Goal: Information Seeking & Learning: Understand process/instructions

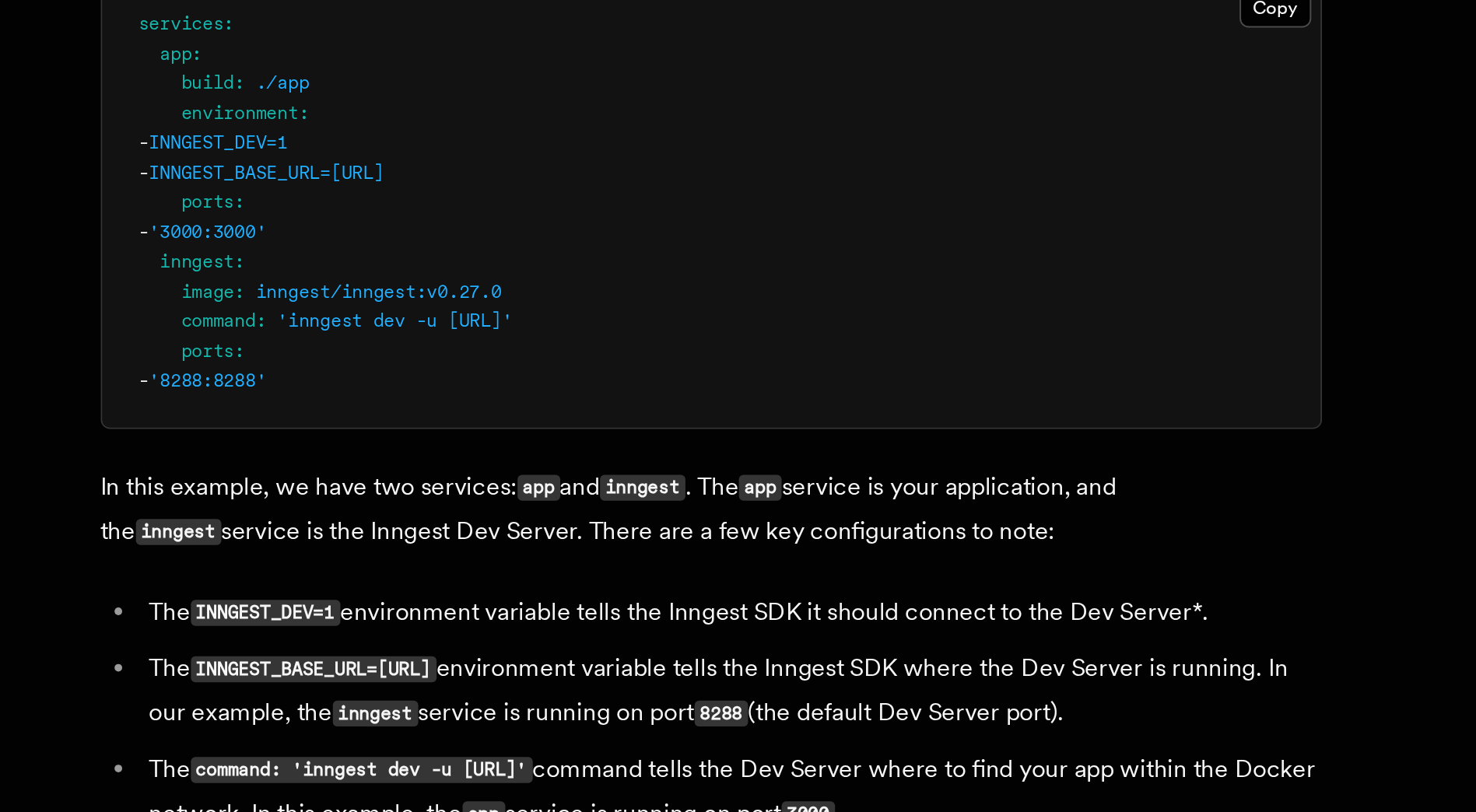
scroll to position [821, 0]
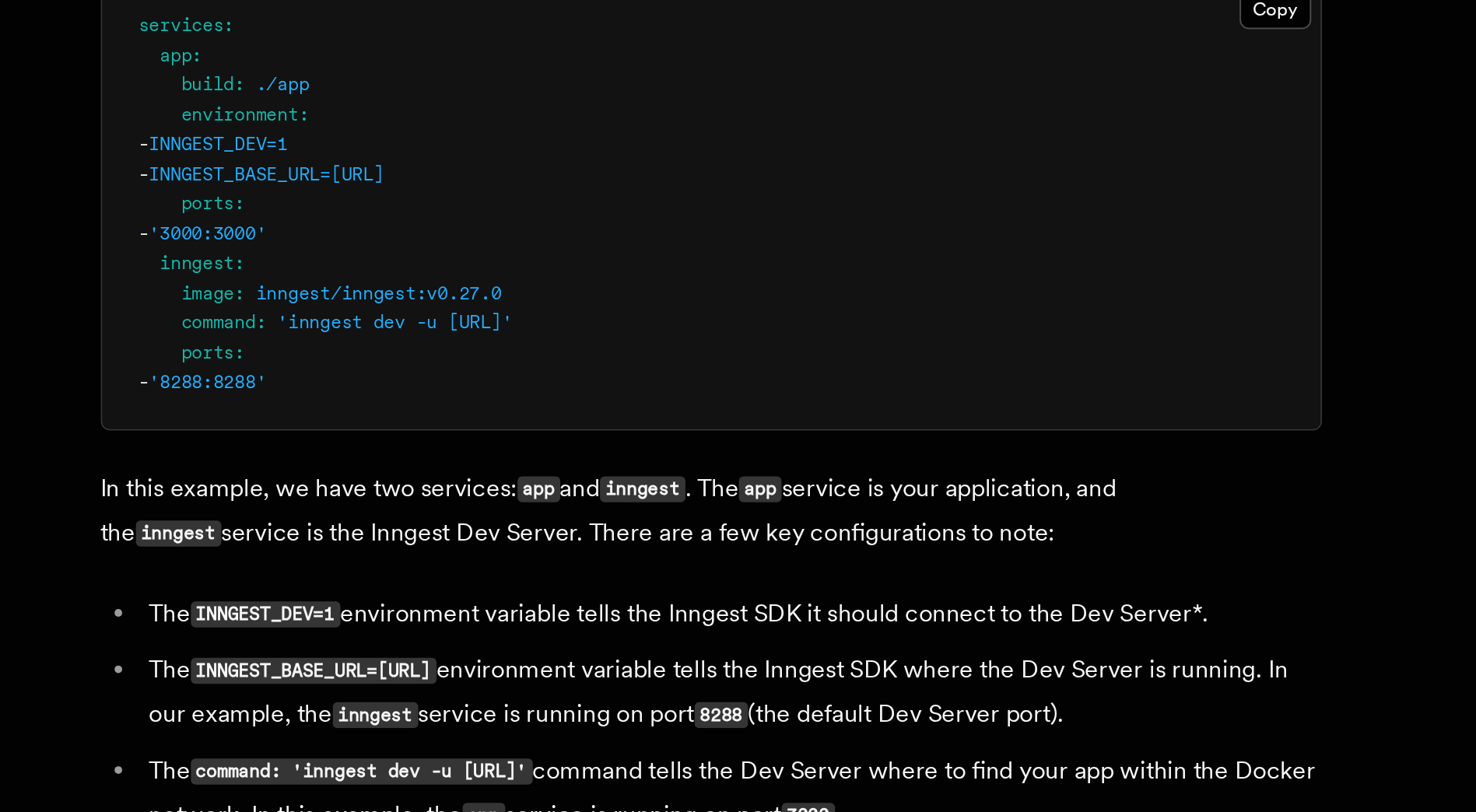
click at [375, 482] on span "INNGEST_BASE_URL=http://inngest:8288" at bounding box center [359, 487] width 120 height 11
copy span "INNGEST_BASE_URL"
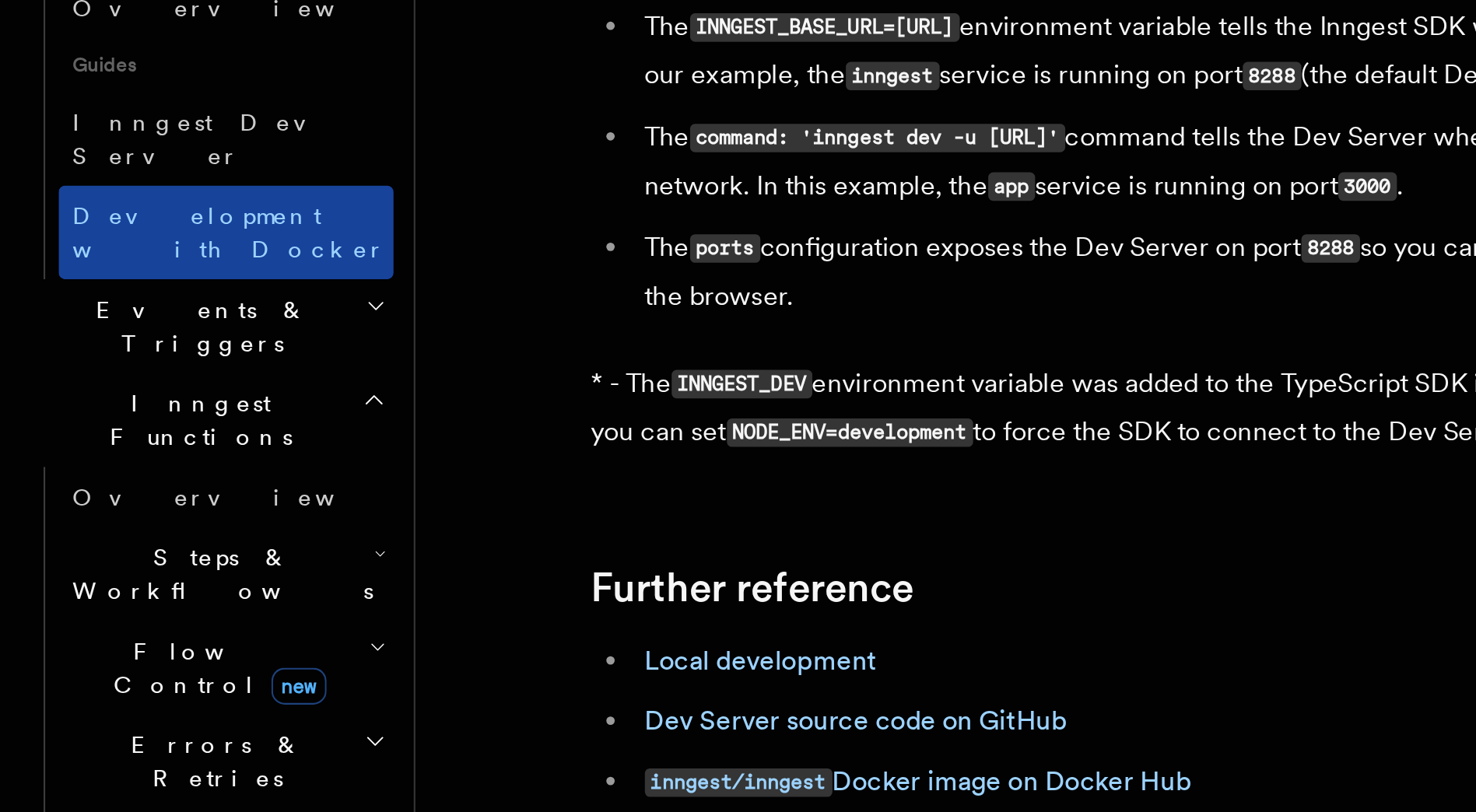
scroll to position [203, 0]
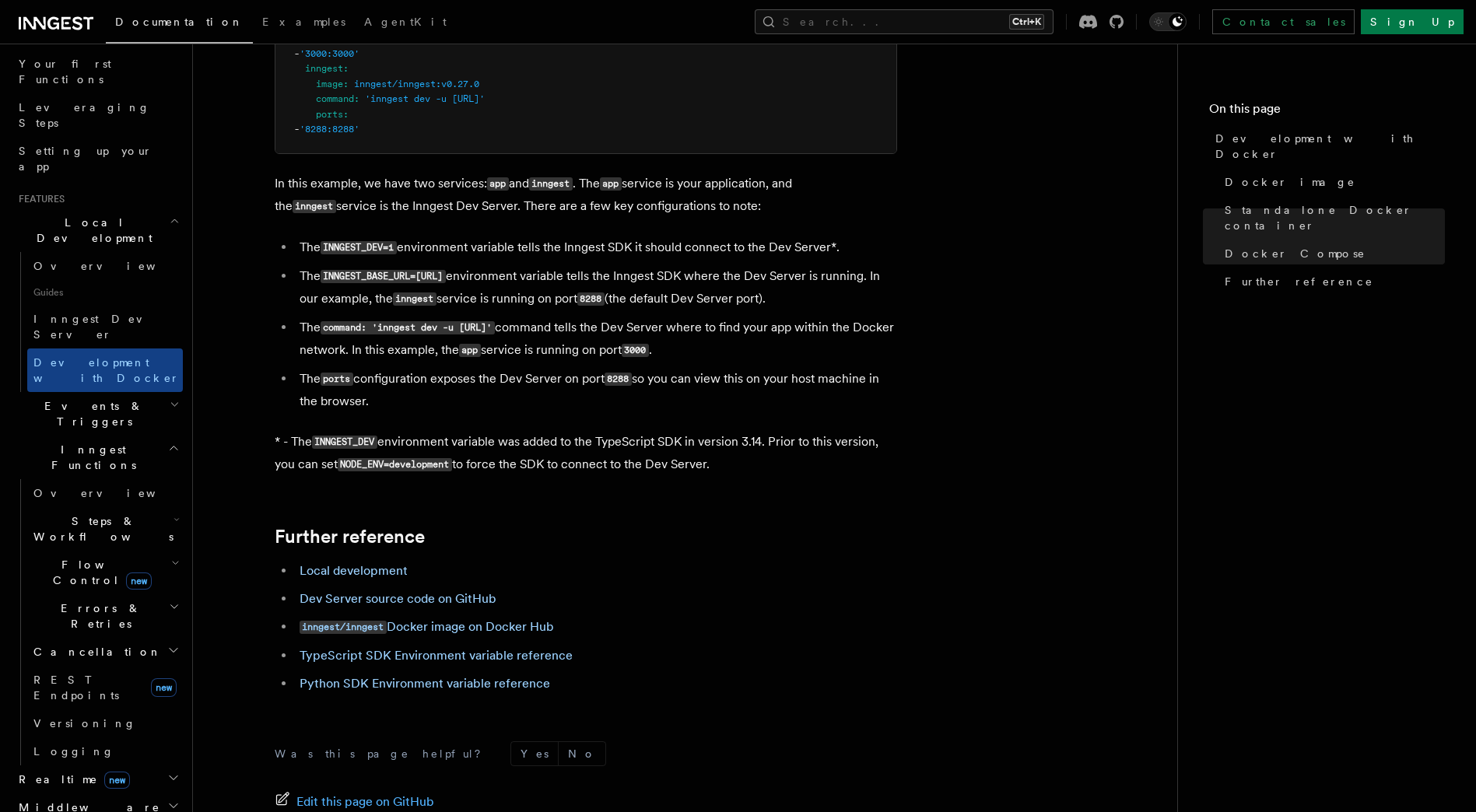
click at [167, 771] on icon "button" at bounding box center [173, 778] width 12 height 12
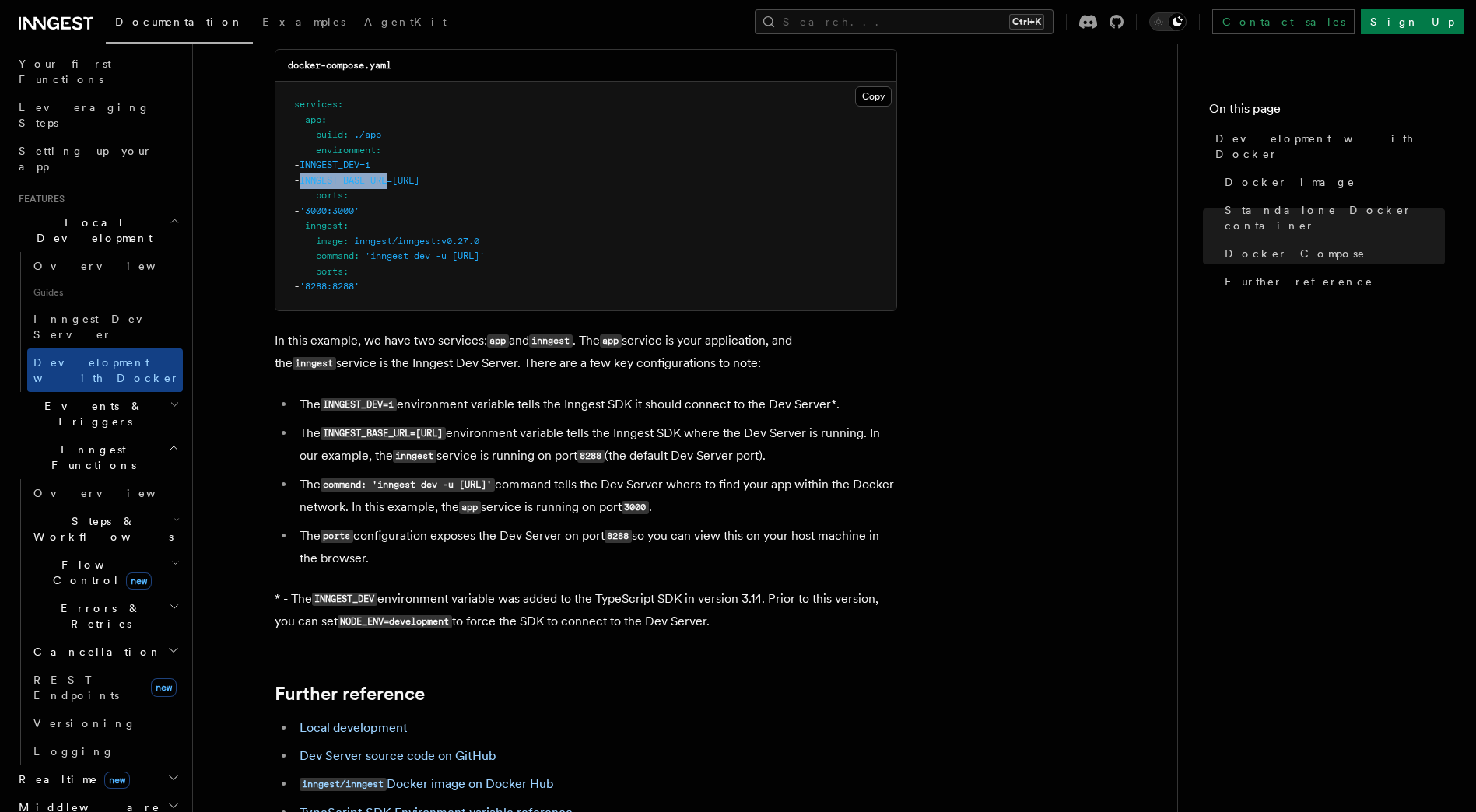
scroll to position [1121, 0]
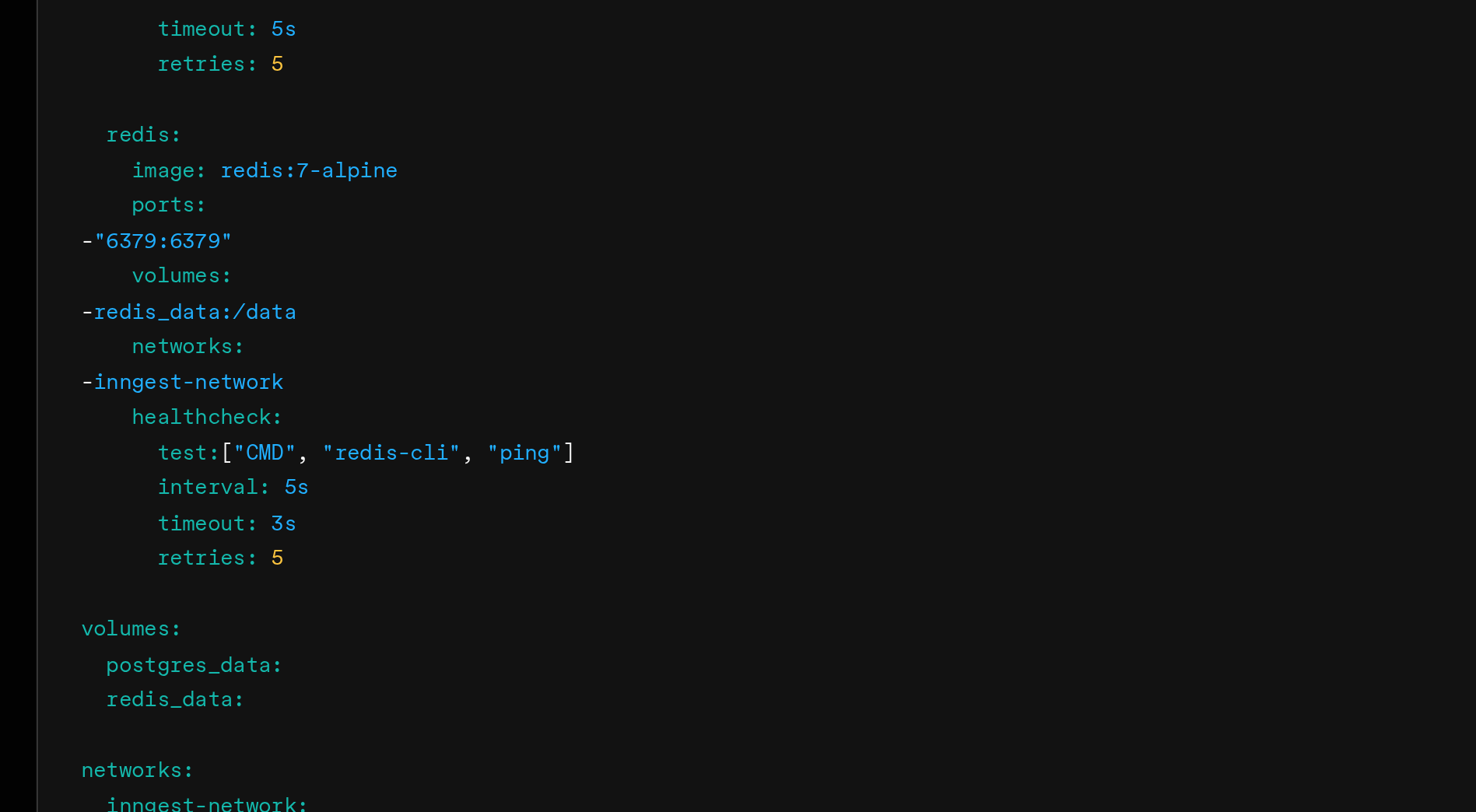
scroll to position [4457, 0]
